Goal: Find contact information: Find contact information

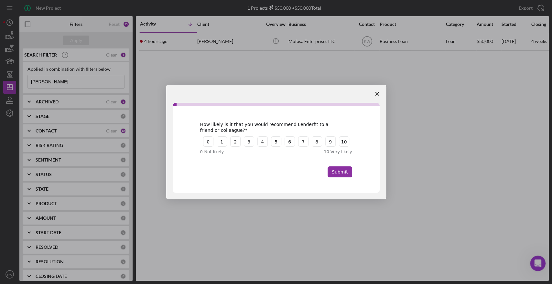
click at [379, 96] on span "Close survey" at bounding box center [377, 94] width 18 height 18
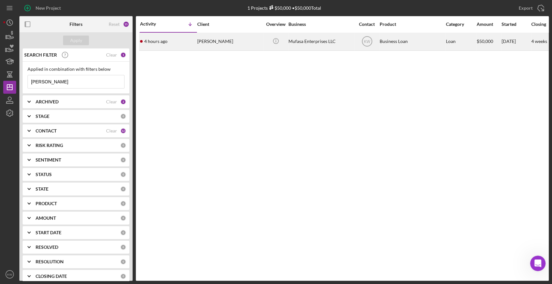
click at [288, 41] on div "Icon/Info" at bounding box center [276, 41] width 24 height 17
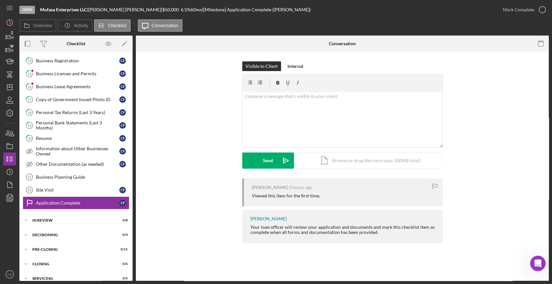
scroll to position [125, 0]
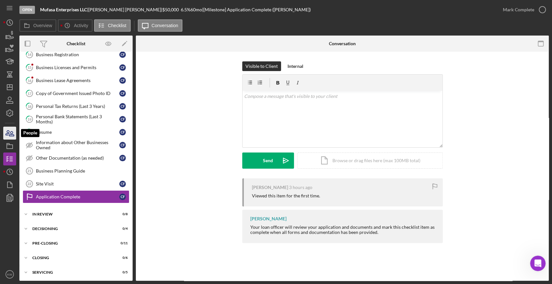
click at [12, 136] on icon "button" at bounding box center [11, 134] width 5 height 5
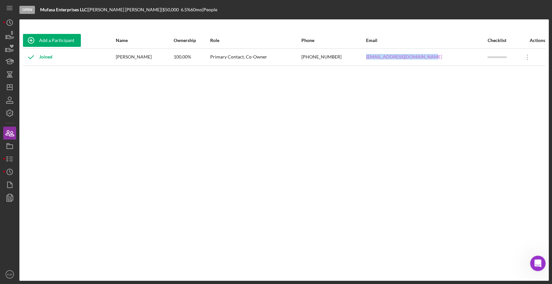
drag, startPoint x: 440, startPoint y: 56, endPoint x: 381, endPoint y: 57, distance: 59.6
click at [381, 57] on div "[EMAIL_ADDRESS][DOMAIN_NAME]" at bounding box center [426, 57] width 121 height 16
copy link "[EMAIL_ADDRESS][DOMAIN_NAME]"
